Goal: Task Accomplishment & Management: Manage account settings

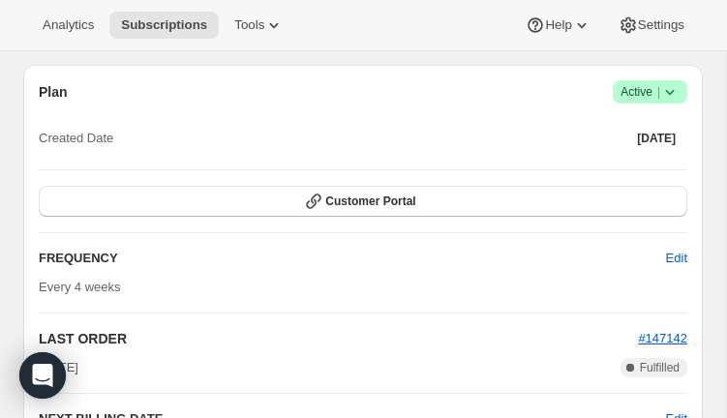
scroll to position [922, 0]
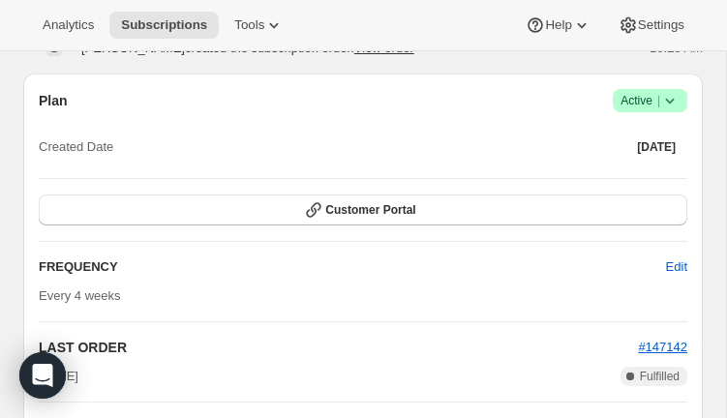
click at [645, 98] on span "Active |" at bounding box center [650, 100] width 59 height 19
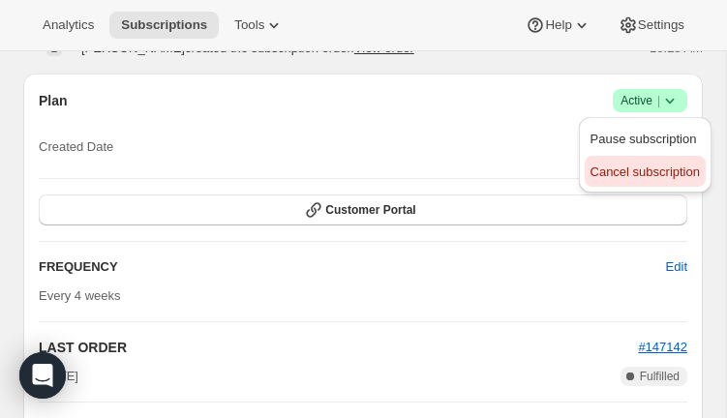
click at [622, 168] on span "Cancel subscription" at bounding box center [645, 172] width 109 height 15
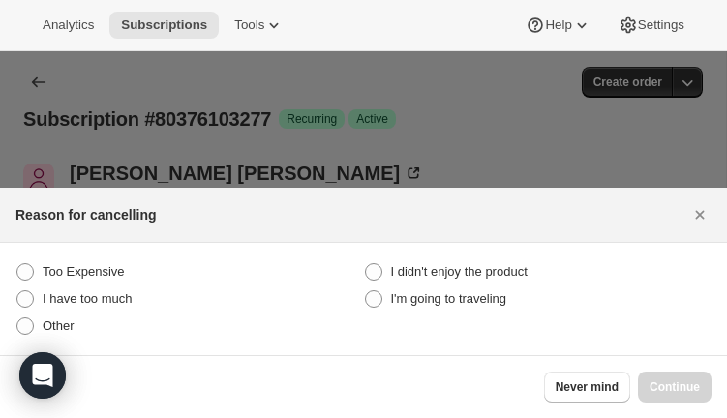
scroll to position [0, 0]
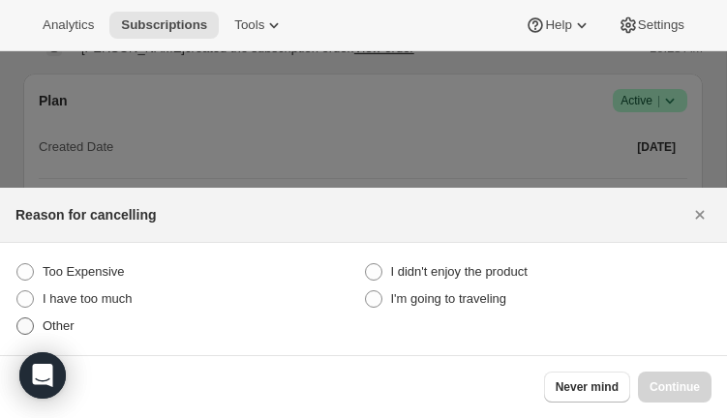
click at [32, 322] on span ":rbh:" at bounding box center [24, 326] width 17 height 17
click at [17, 319] on input "Other" at bounding box center [16, 318] width 1 height 1
radio input "true"
click at [688, 392] on span "Continue" at bounding box center [675, 387] width 50 height 15
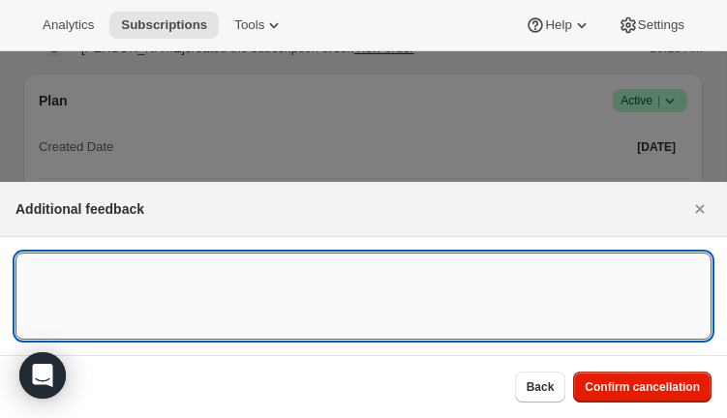
click at [260, 265] on textarea ":rbh:" at bounding box center [363, 296] width 696 height 87
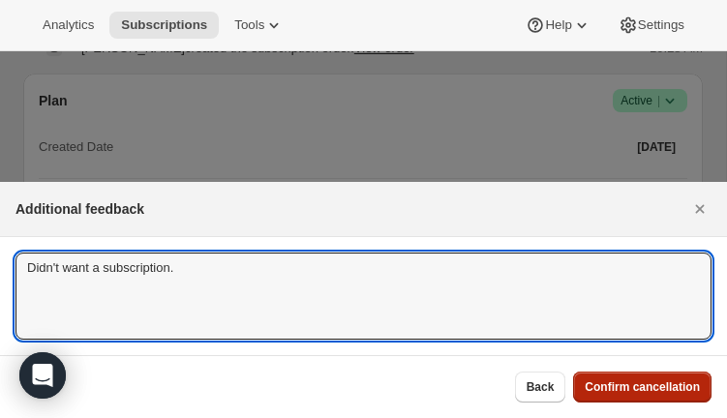
type textarea "Didn't want a subscription."
click at [683, 395] on button "Confirm cancellation" at bounding box center [642, 387] width 138 height 31
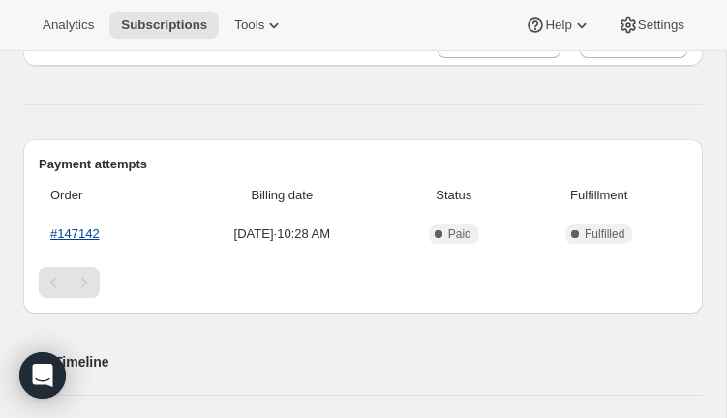
scroll to position [577, 0]
drag, startPoint x: 106, startPoint y: 230, endPoint x: 43, endPoint y: 230, distance: 62.9
click at [43, 230] on th "#147142" at bounding box center [106, 233] width 135 height 35
copy link "#147142"
